Goal: Navigation & Orientation: Find specific page/section

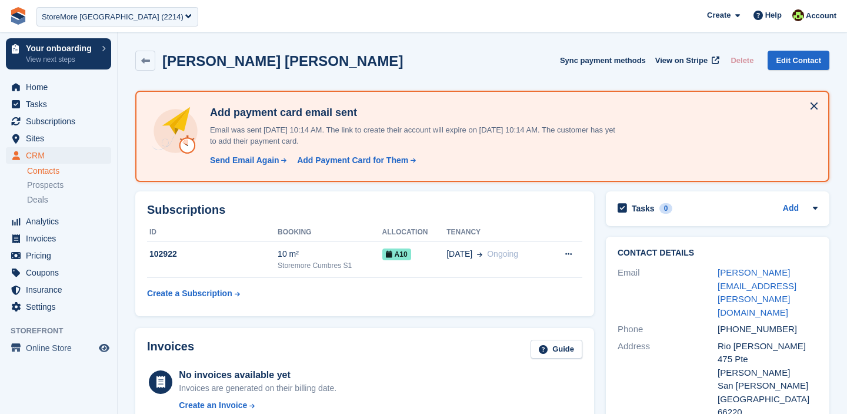
click at [68, 12] on div "StoreMore Mexico (2214)" at bounding box center [113, 17] width 142 height 12
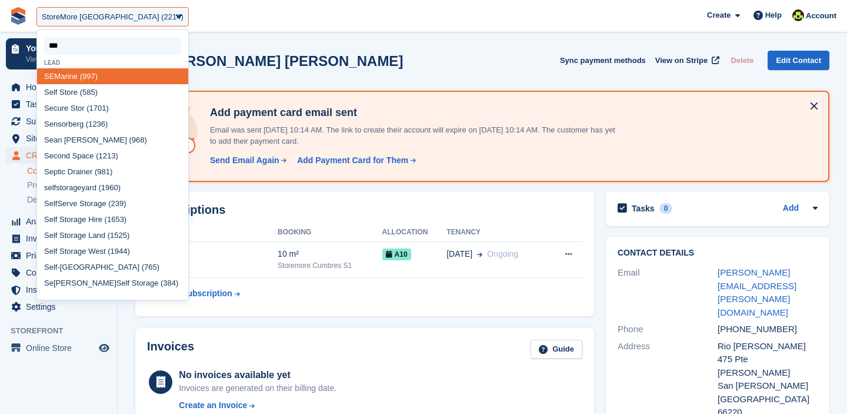
type input "****"
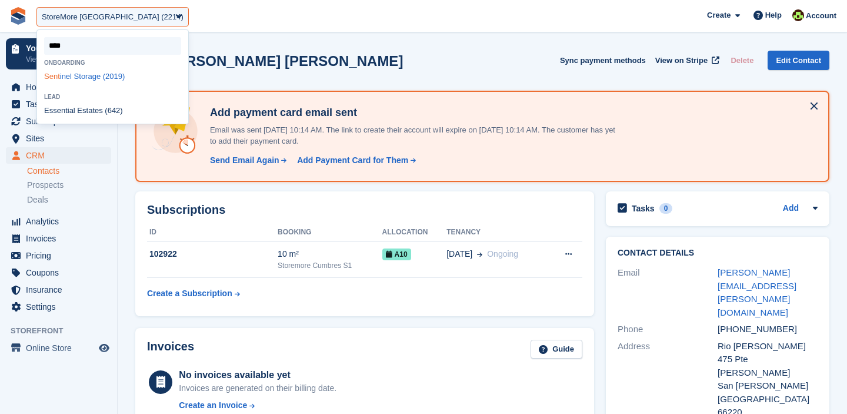
click at [86, 77] on div "Sent inel Storage (2019)" at bounding box center [112, 76] width 151 height 16
select select "****"
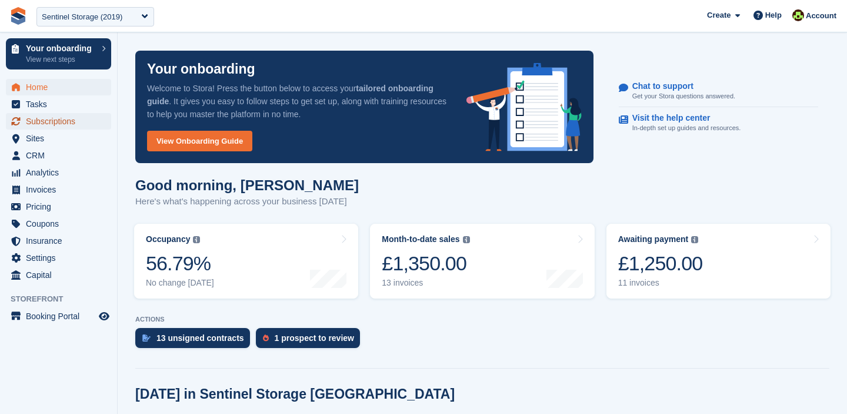
click at [42, 124] on span "Subscriptions" at bounding box center [61, 121] width 71 height 16
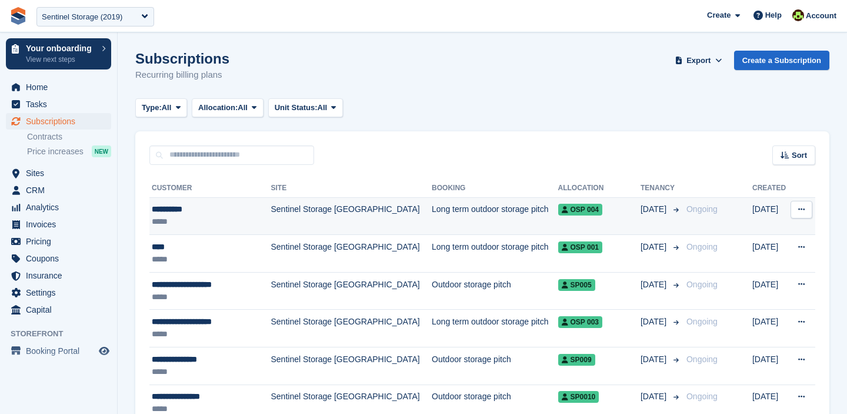
click at [646, 222] on td "[DATE]" at bounding box center [661, 216] width 41 height 38
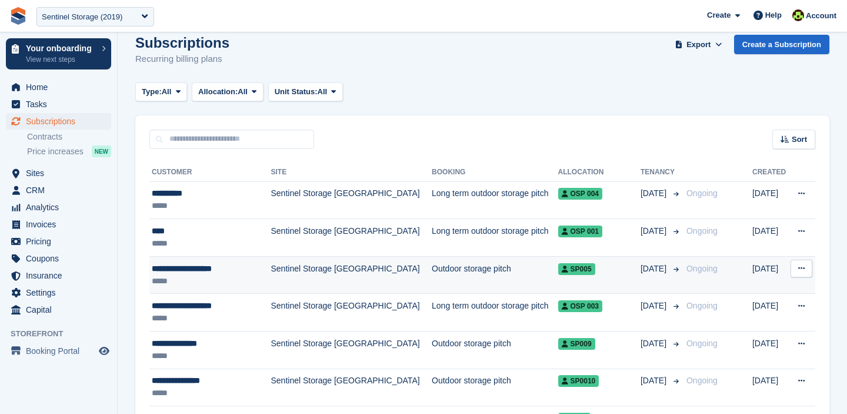
scroll to position [20, 0]
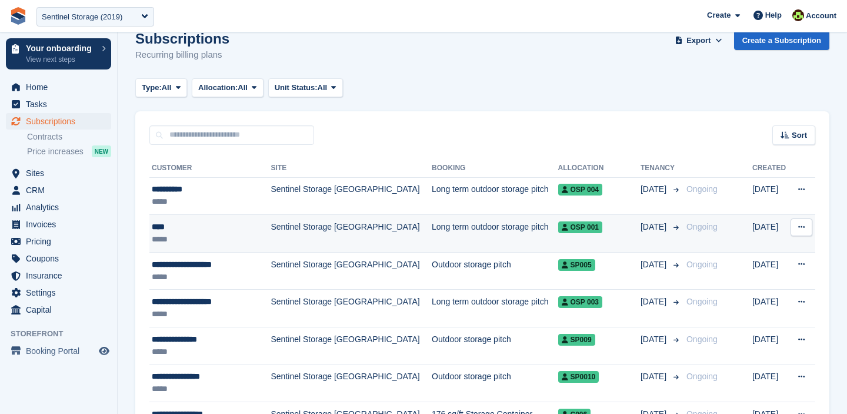
click at [290, 238] on td "Sentinel Storage Bristol" at bounding box center [351, 234] width 161 height 38
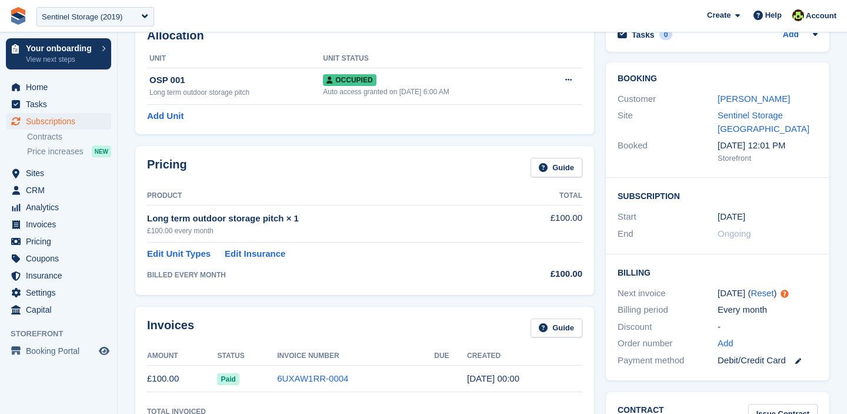
scroll to position [72, 0]
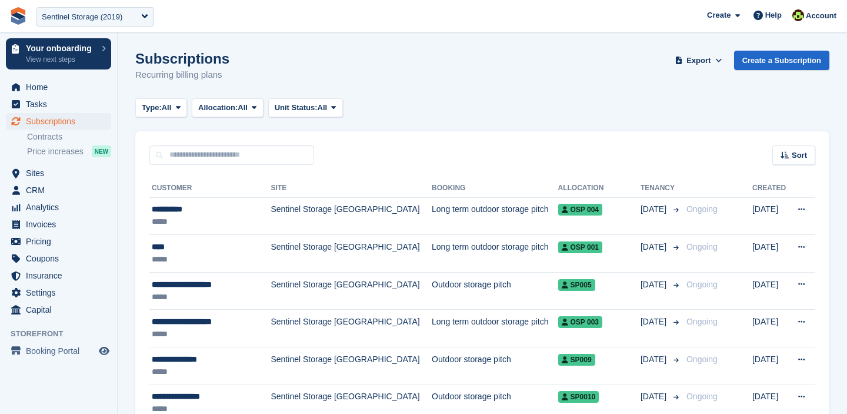
scroll to position [20, 0]
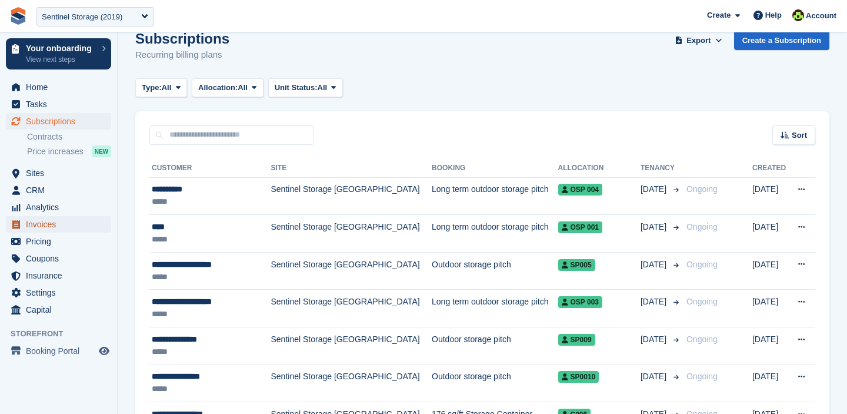
click at [43, 220] on span "Invoices" at bounding box center [61, 224] width 71 height 16
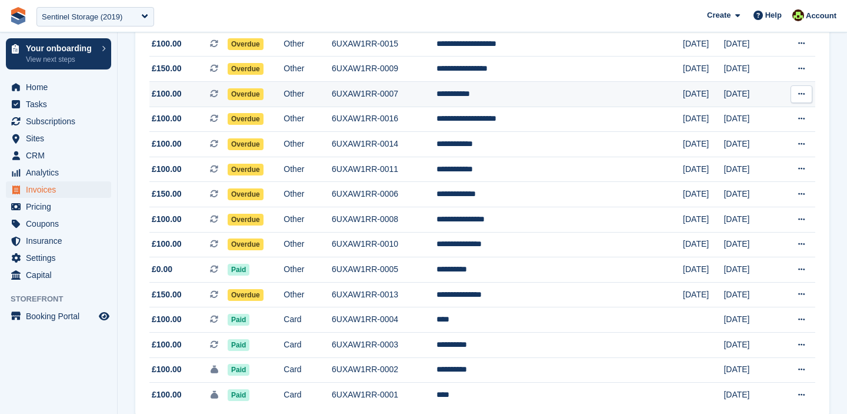
scroll to position [268, 0]
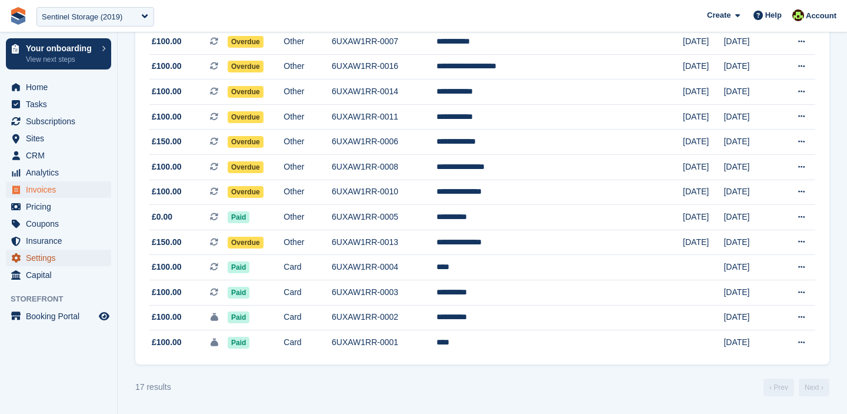
click at [49, 264] on span "Settings" at bounding box center [61, 258] width 71 height 16
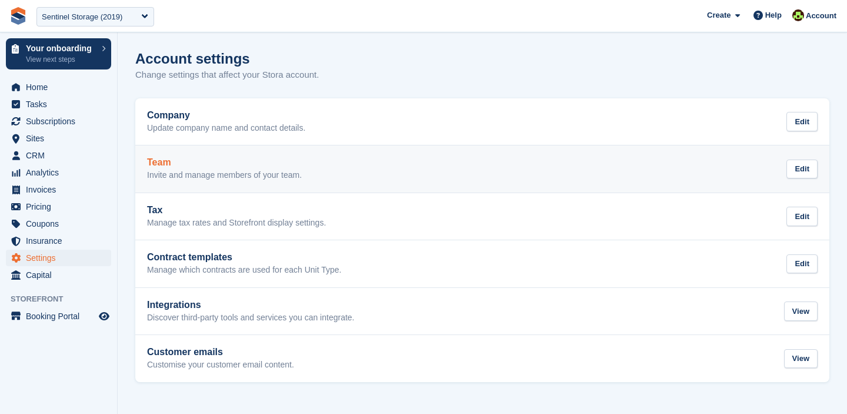
click at [230, 178] on p "Invite and manage members of your team." at bounding box center [224, 175] width 155 height 11
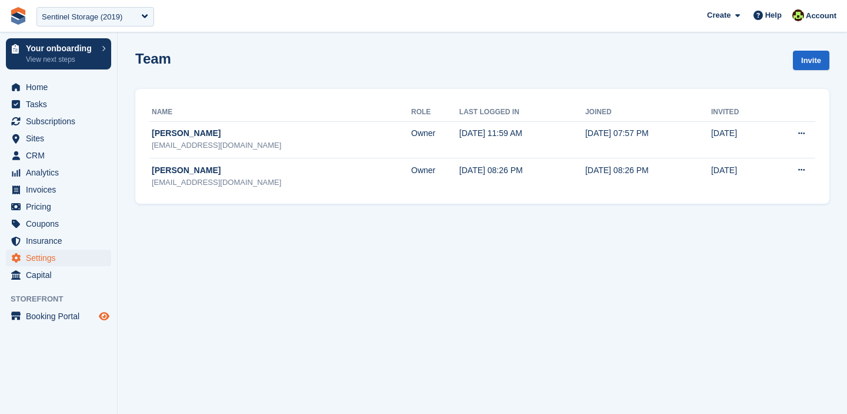
click at [101, 320] on icon "Preview store" at bounding box center [104, 315] width 11 height 9
click at [111, 25] on div "Sentinel Storage (2019)" at bounding box center [95, 16] width 118 height 19
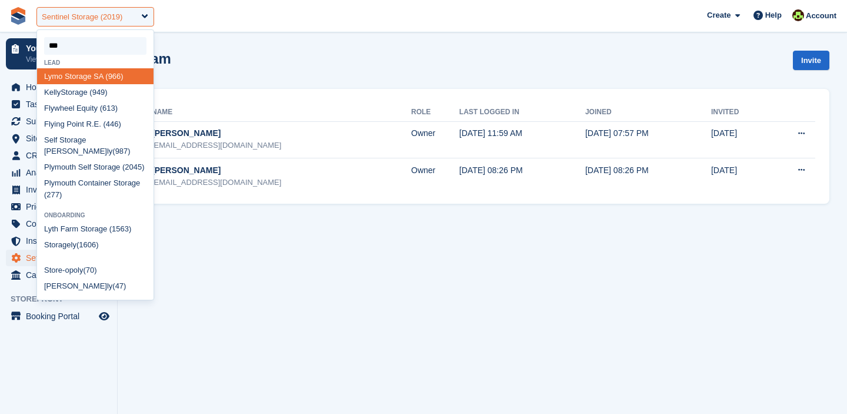
type input "****"
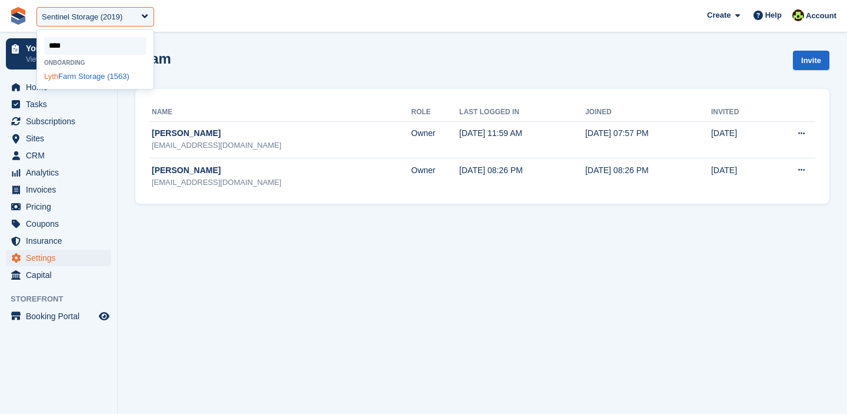
click at [109, 78] on div "Lyth Farm Storage (1563)" at bounding box center [95, 76] width 117 height 16
select select "****"
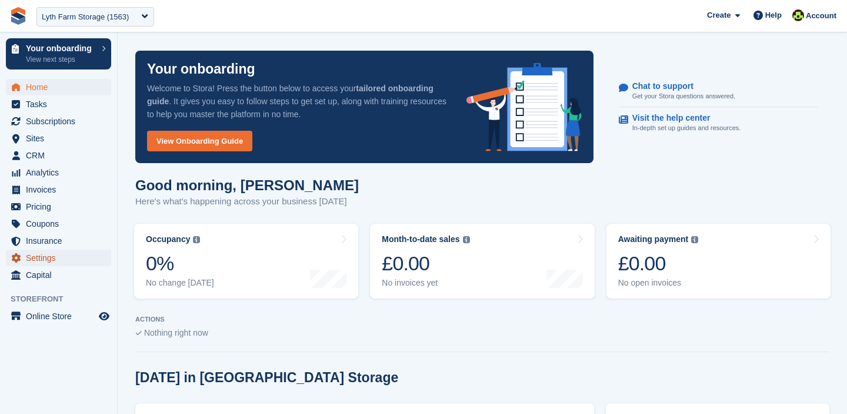
click at [32, 255] on span "Settings" at bounding box center [61, 258] width 71 height 16
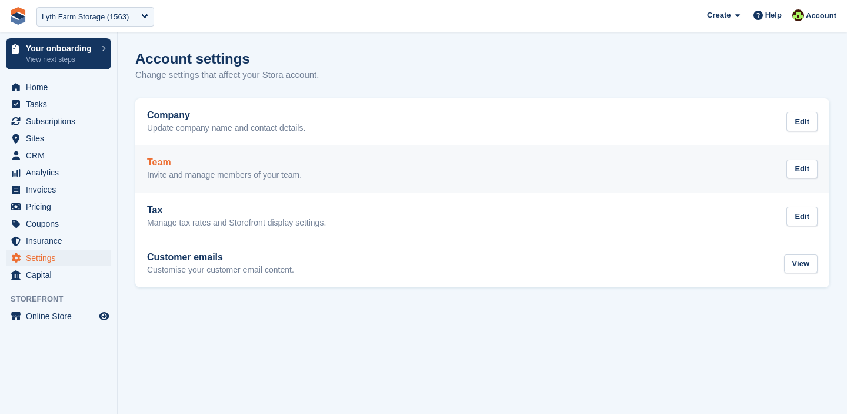
click at [255, 168] on div "Team Invite and manage members of your team." at bounding box center [224, 169] width 155 height 24
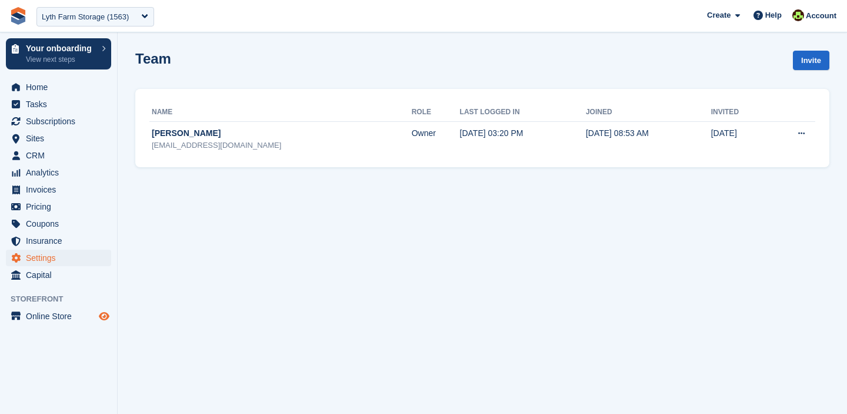
click at [105, 318] on icon "Preview store" at bounding box center [104, 315] width 11 height 9
click at [104, 315] on icon "Preview store" at bounding box center [104, 315] width 11 height 9
click at [42, 135] on span "Sites" at bounding box center [61, 138] width 71 height 16
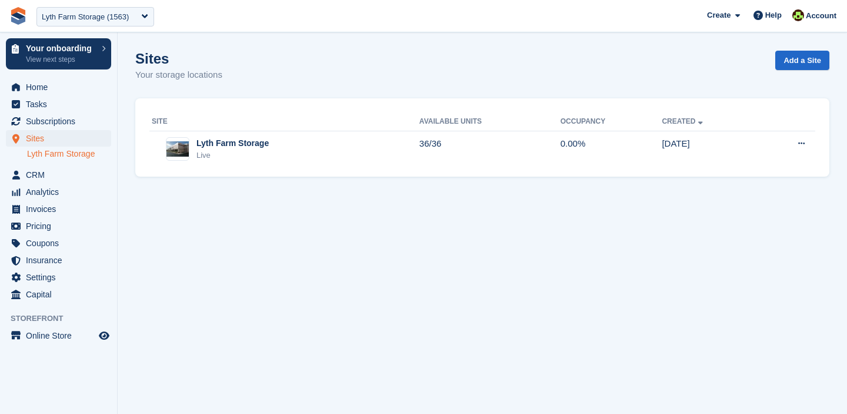
click at [90, 155] on link "Lyth Farm Storage" at bounding box center [69, 153] width 84 height 11
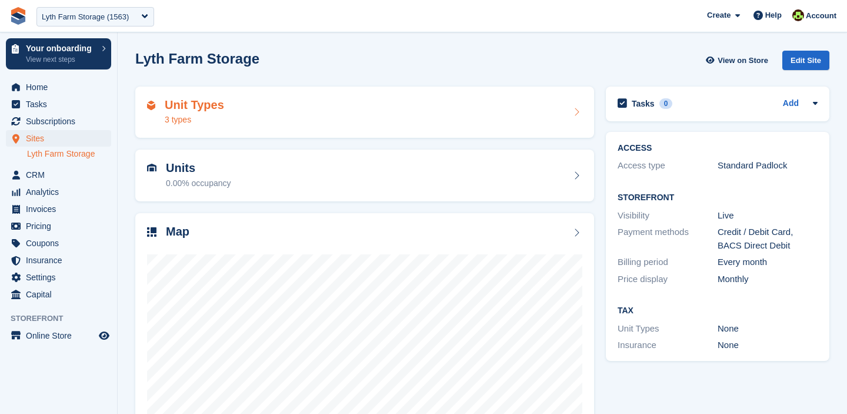
click at [214, 105] on h2 "Unit Types" at bounding box center [194, 105] width 59 height 14
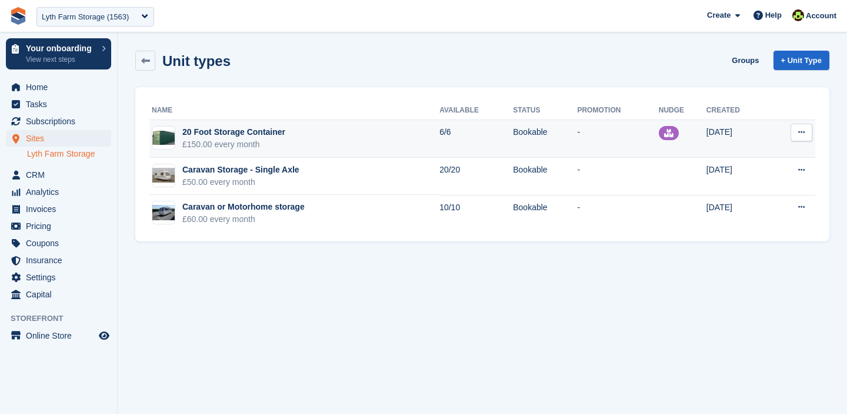
click at [281, 131] on div "20 Foot Storage Container" at bounding box center [233, 132] width 103 height 12
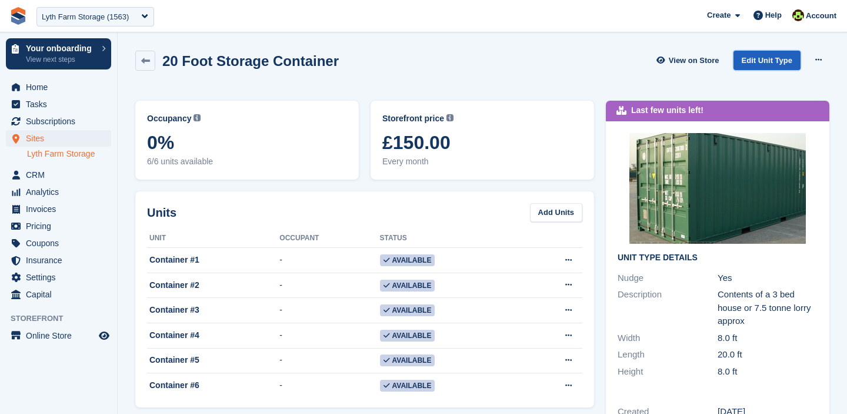
click at [752, 61] on link "Edit Unit Type" at bounding box center [767, 60] width 67 height 19
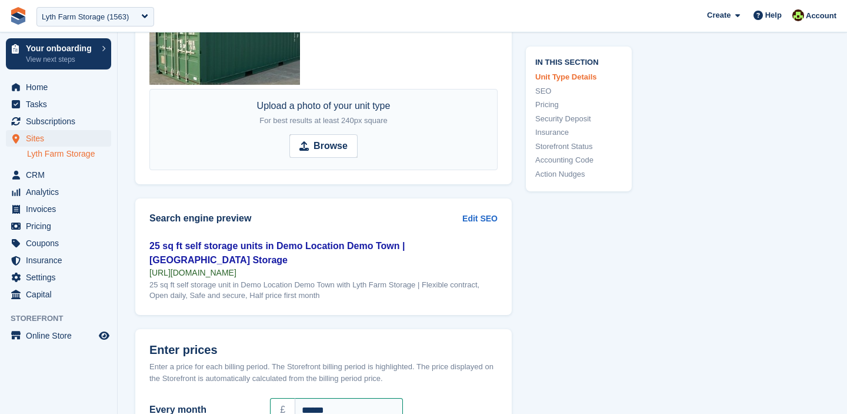
scroll to position [724, 0]
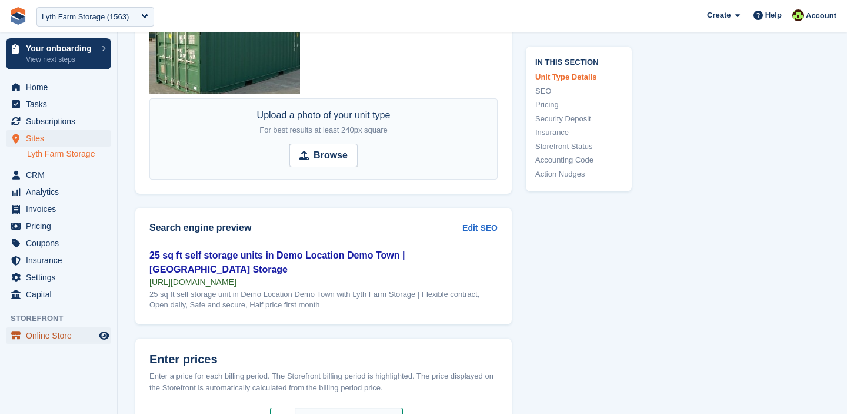
click at [51, 333] on span "Online Store" at bounding box center [61, 335] width 71 height 16
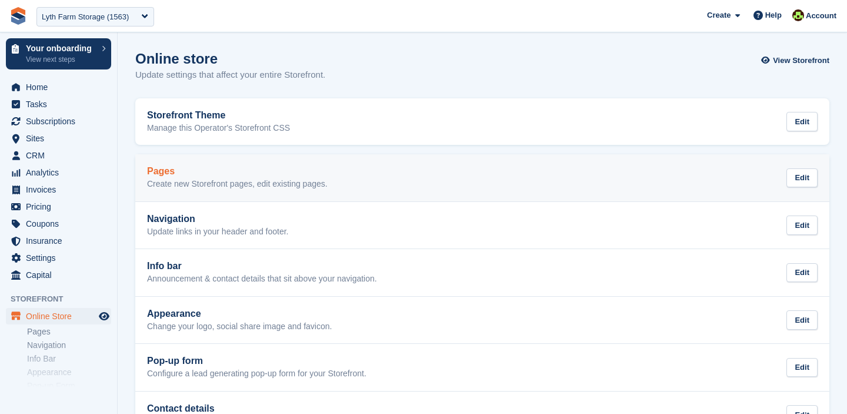
click at [192, 184] on p "Create new Storefront pages, edit existing pages." at bounding box center [237, 184] width 181 height 11
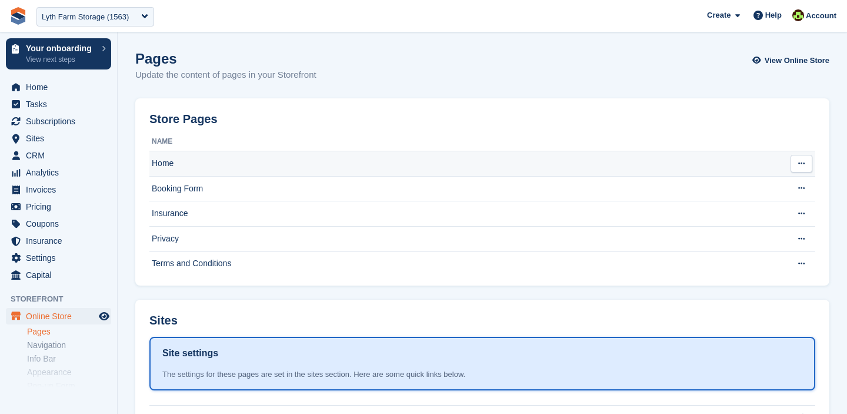
click at [204, 169] on td "Home" at bounding box center [465, 163] width 633 height 25
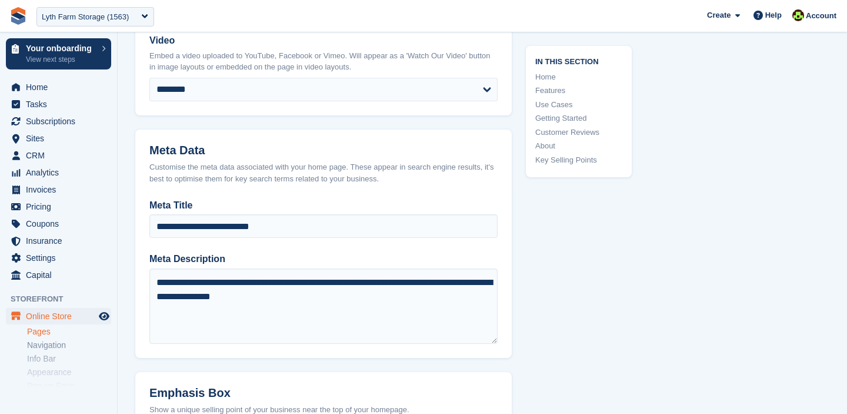
scroll to position [809, 0]
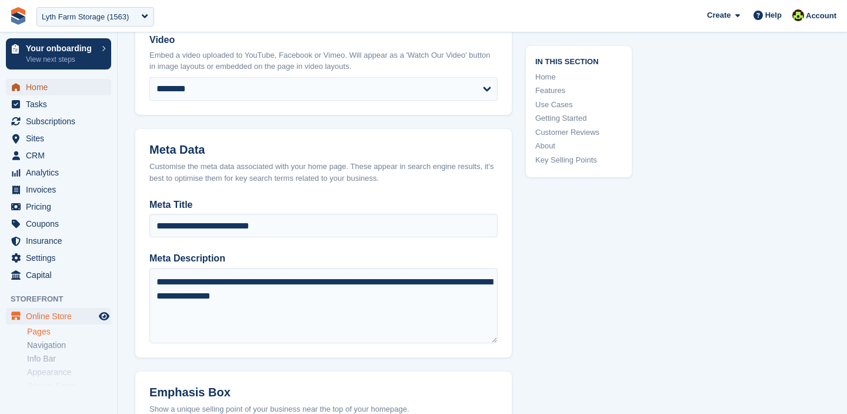
click at [39, 84] on span "Home" at bounding box center [61, 87] width 71 height 16
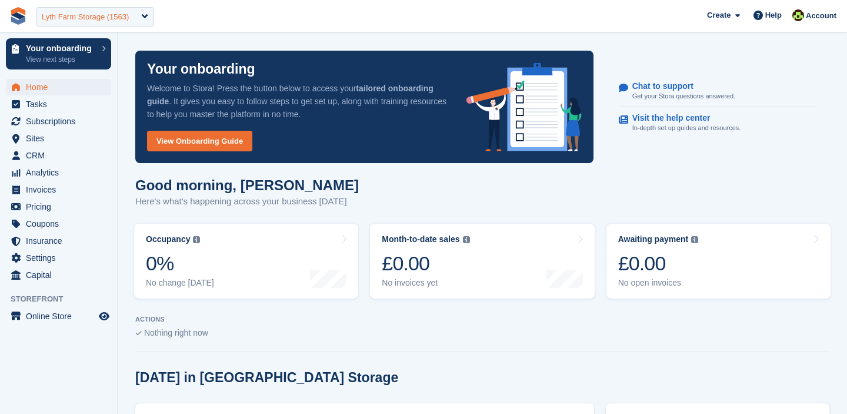
click at [105, 7] on div "Lyth Farm Storage (1563)" at bounding box center [95, 16] width 118 height 19
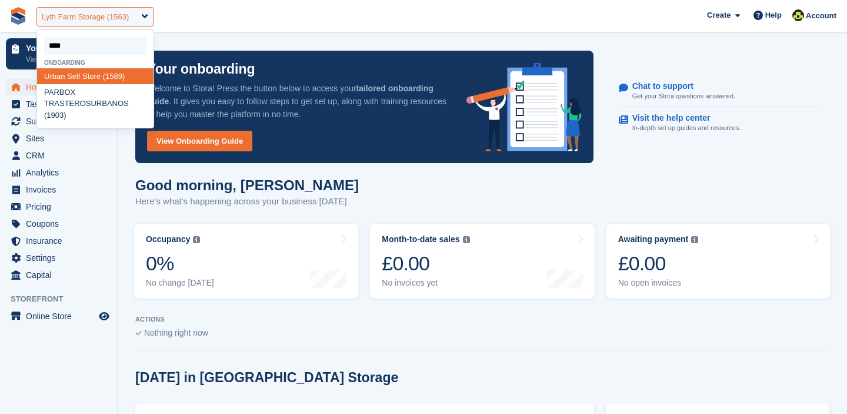
type input "*****"
click at [86, 82] on div "Urban Self Store (1589)" at bounding box center [95, 76] width 117 height 16
select select "****"
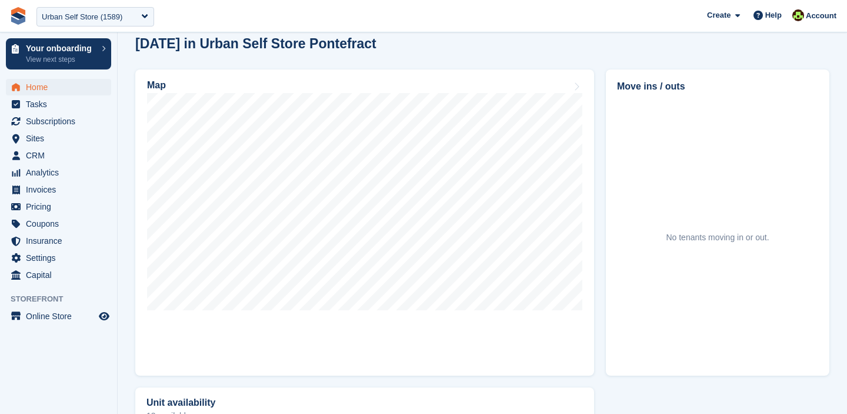
scroll to position [351, 0]
click at [65, 122] on span "Subscriptions" at bounding box center [61, 121] width 71 height 16
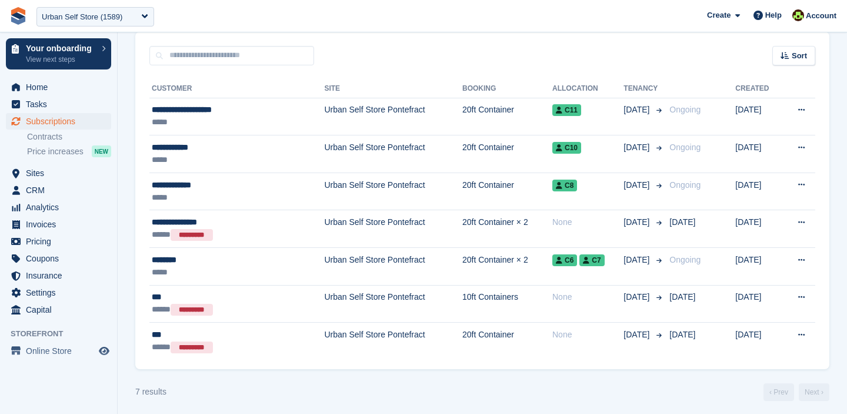
scroll to position [104, 0]
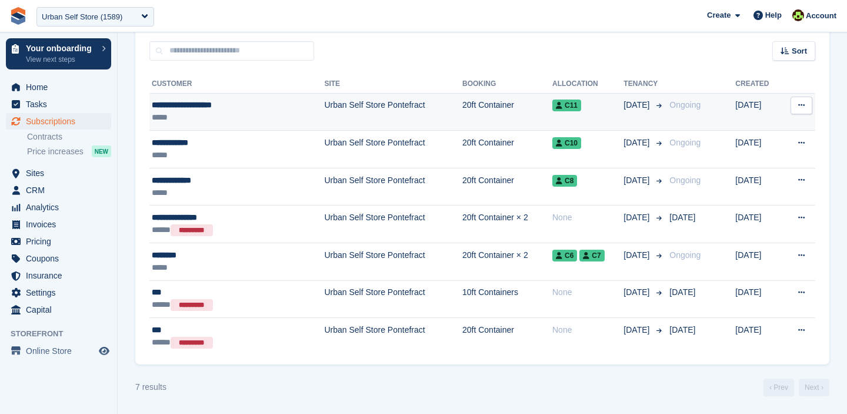
click at [596, 114] on td "C11" at bounding box center [588, 112] width 71 height 38
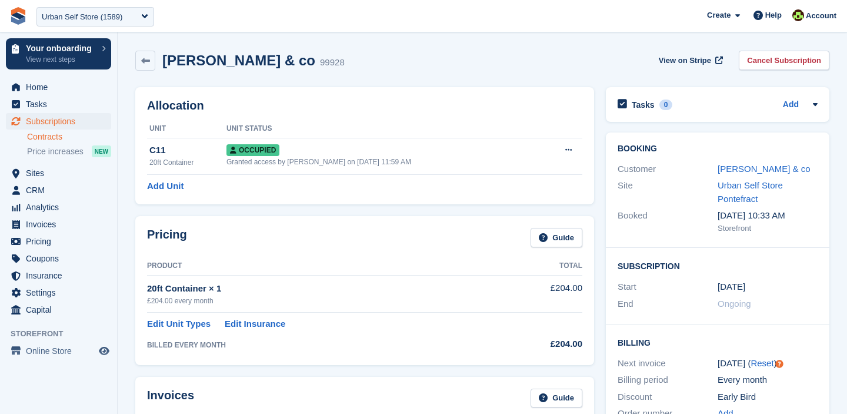
click at [44, 132] on link "Contracts" at bounding box center [69, 136] width 84 height 11
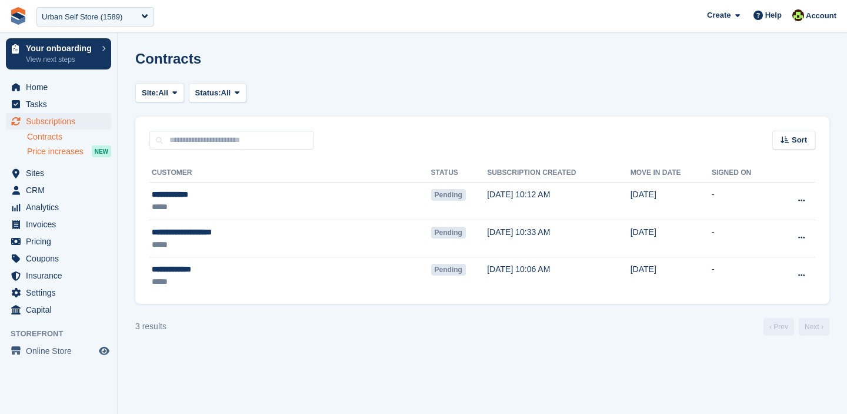
click at [39, 152] on span "Price increases" at bounding box center [55, 151] width 56 height 11
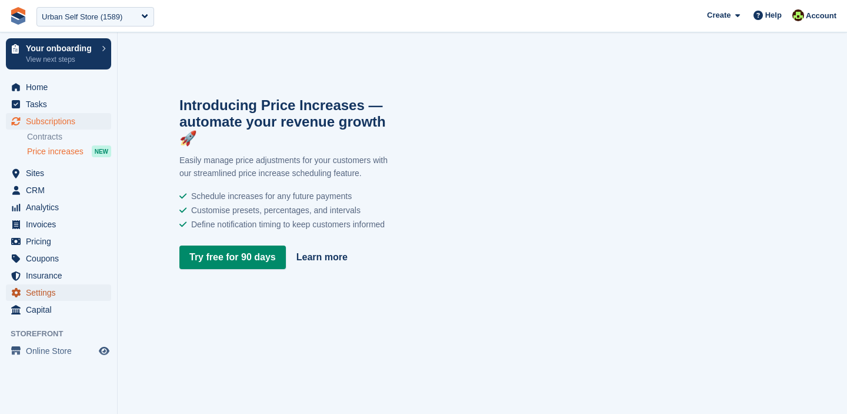
click at [32, 294] on span "Settings" at bounding box center [61, 292] width 71 height 16
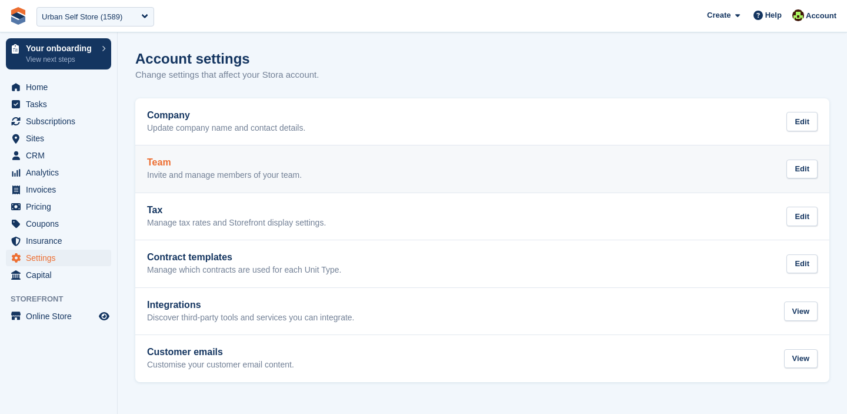
click at [211, 174] on p "Invite and manage members of your team." at bounding box center [224, 175] width 155 height 11
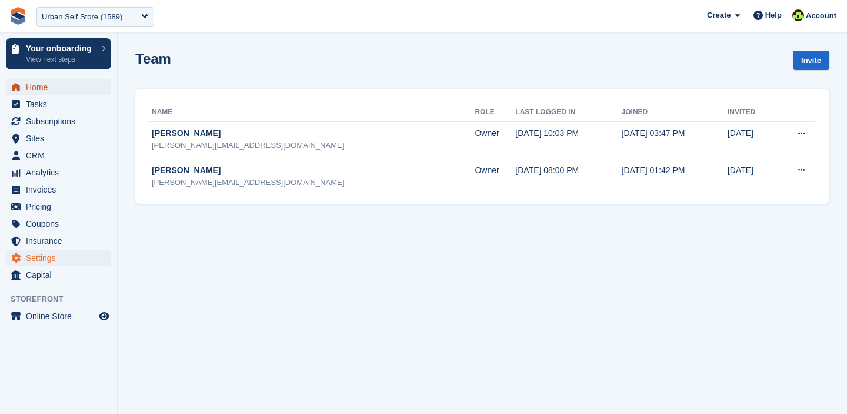
click at [31, 93] on span "Home" at bounding box center [61, 87] width 71 height 16
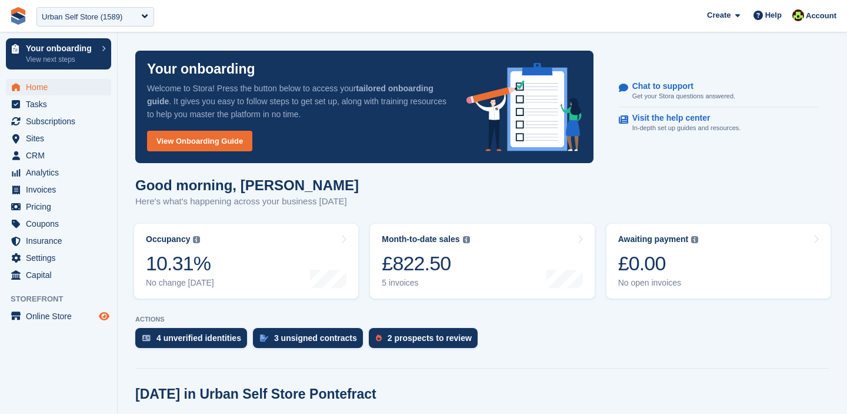
click at [104, 320] on icon "Preview store" at bounding box center [104, 315] width 11 height 9
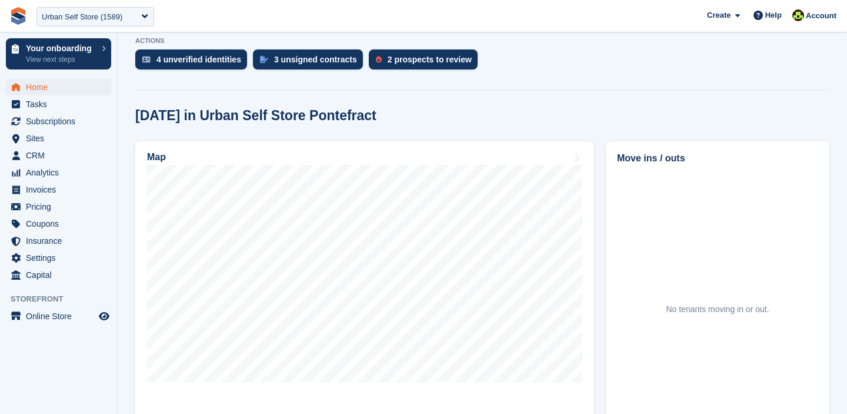
scroll to position [289, 0]
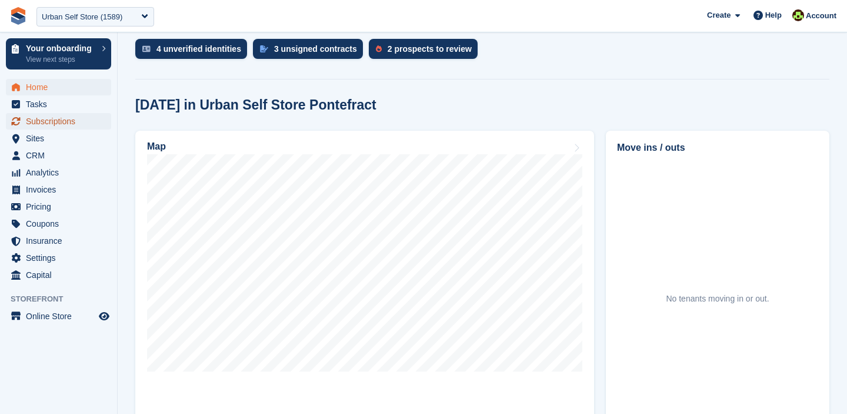
click at [40, 129] on span "Subscriptions" at bounding box center [61, 121] width 71 height 16
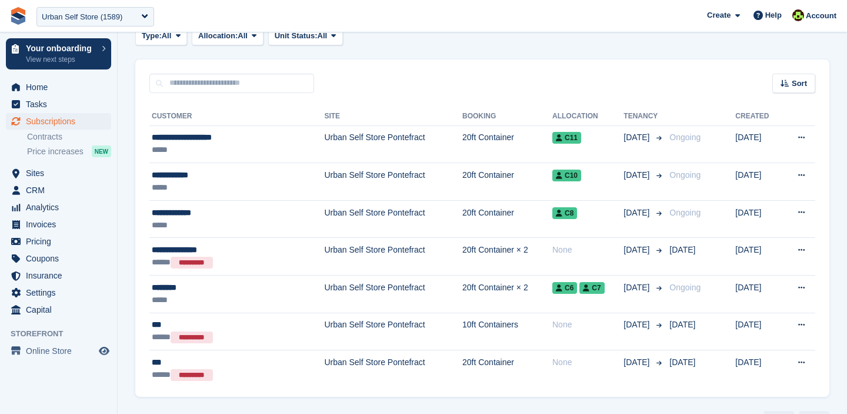
scroll to position [104, 0]
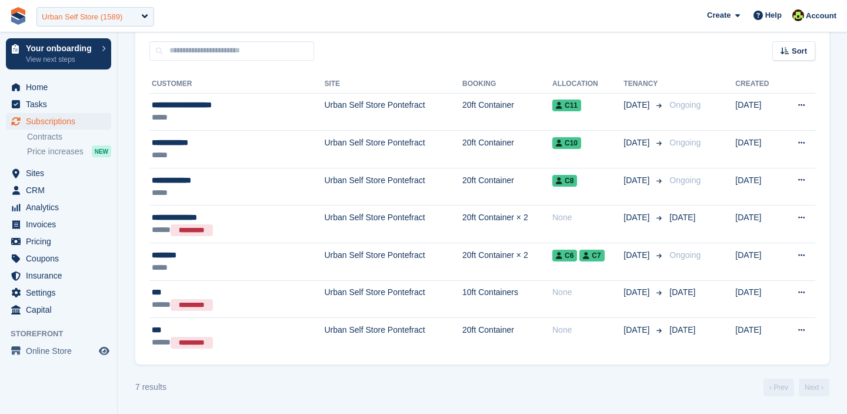
click at [75, 20] on div "Urban Self Store (1589)" at bounding box center [82, 17] width 81 height 12
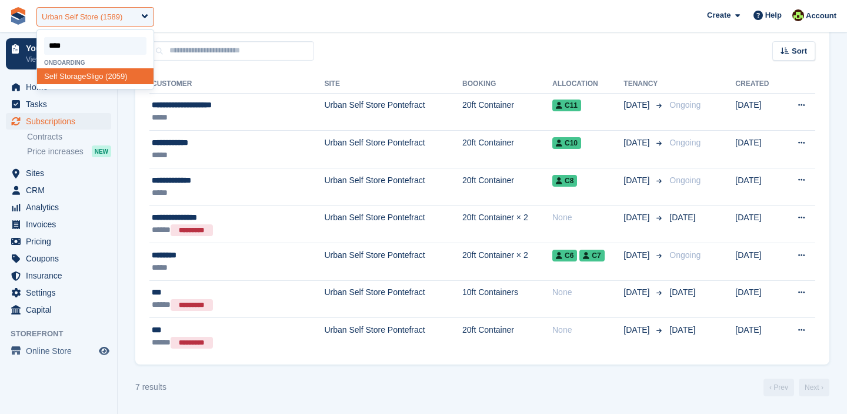
type input "*****"
click at [84, 83] on div "Self Storage Sligo (2059)" at bounding box center [95, 76] width 117 height 16
select select "****"
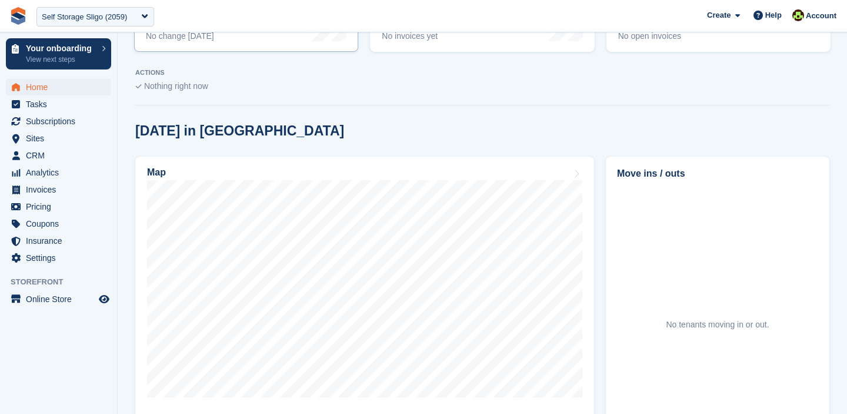
scroll to position [250, 0]
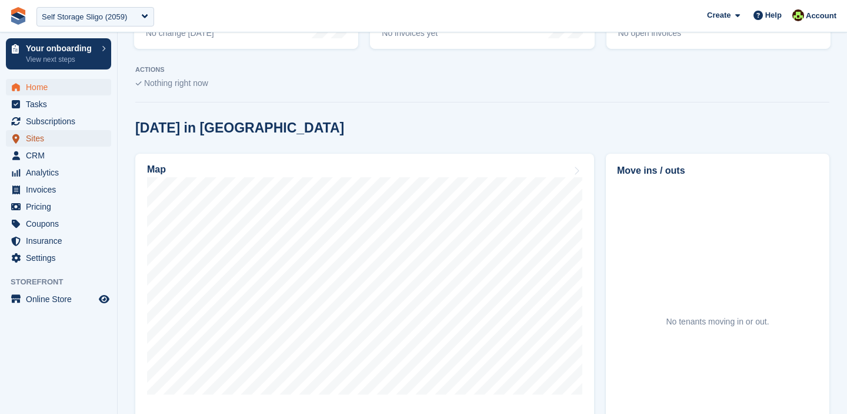
click at [29, 135] on span "Sites" at bounding box center [61, 138] width 71 height 16
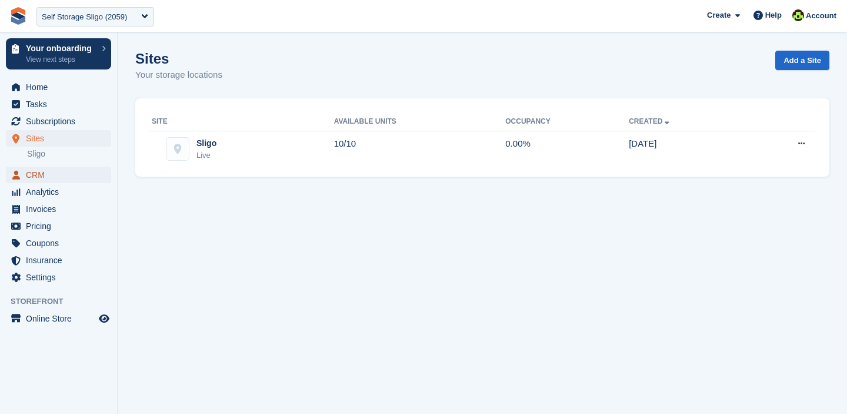
click at [41, 177] on span "CRM" at bounding box center [61, 175] width 71 height 16
